Goal: Find specific page/section: Find specific page/section

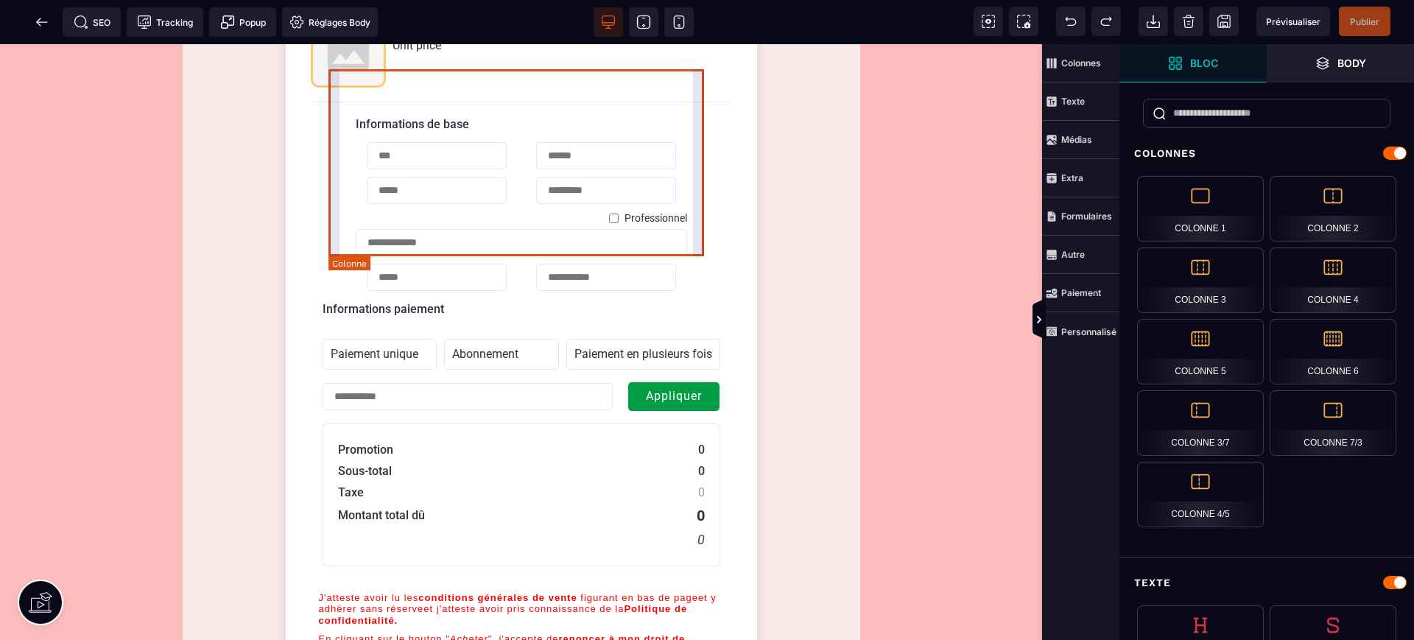
scroll to position [552, 0]
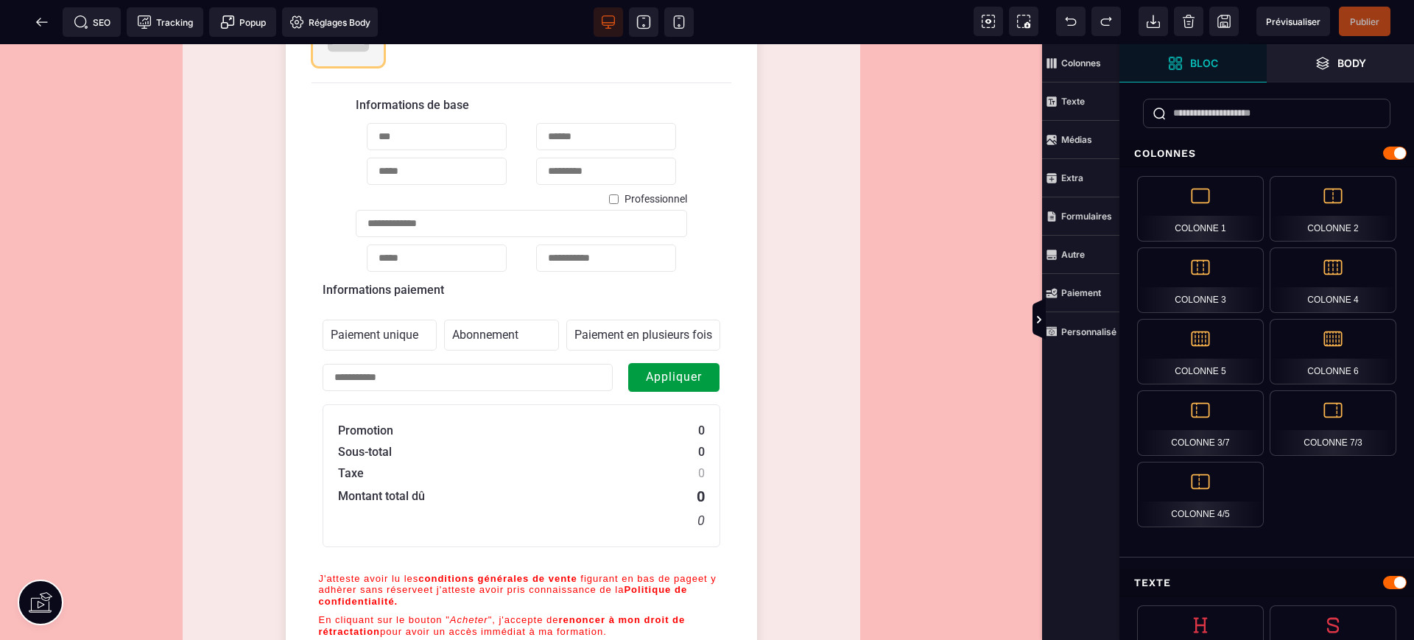
click at [32, 33] on span at bounding box center [41, 21] width 29 height 29
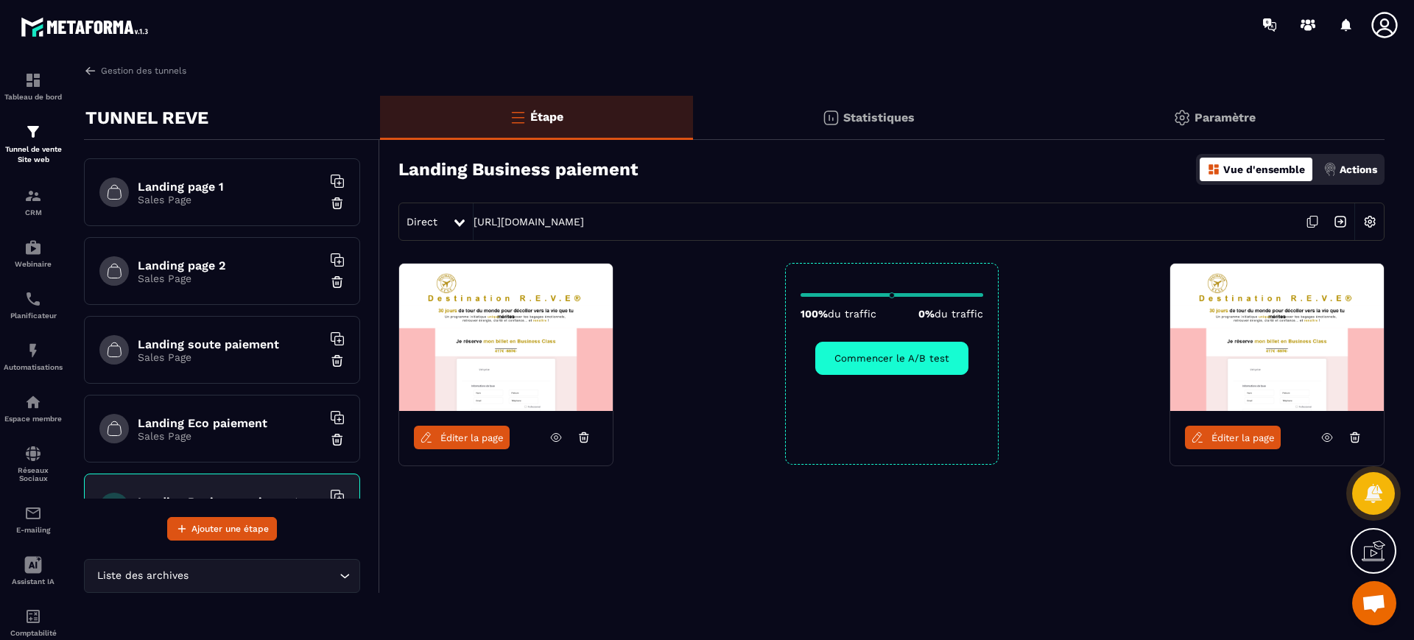
click at [1361, 435] on icon at bounding box center [1355, 437] width 13 height 13
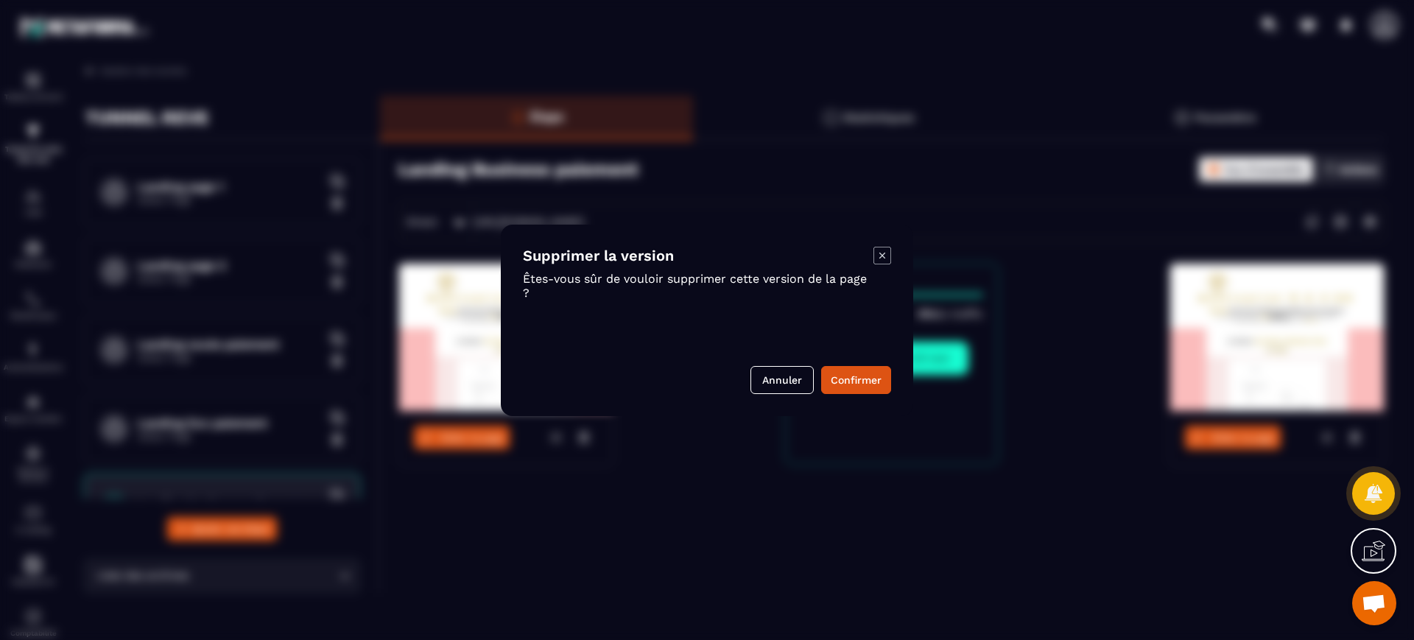
click at [864, 369] on button "Confirmer" at bounding box center [856, 380] width 70 height 28
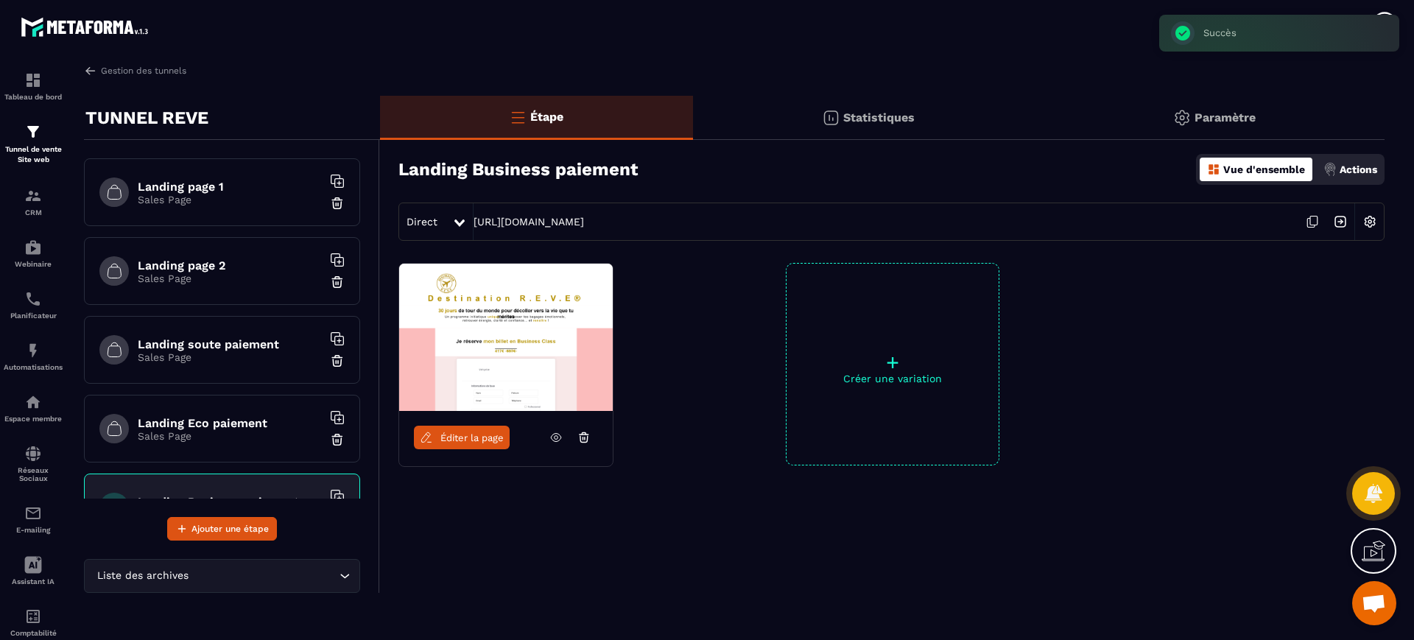
click at [453, 439] on span "Éditer la page" at bounding box center [472, 437] width 63 height 11
